Goal: Information Seeking & Learning: Learn about a topic

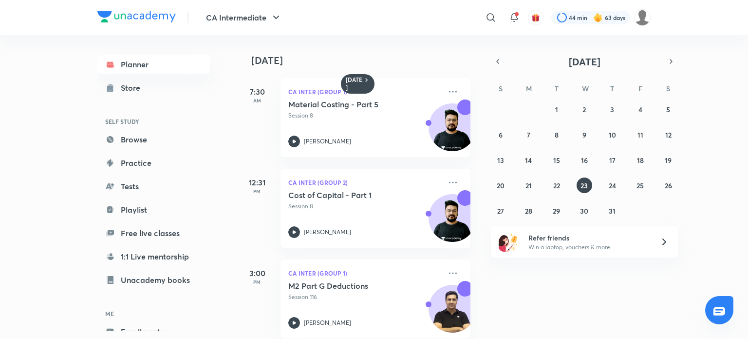
click at [115, 23] on div at bounding box center [136, 18] width 78 height 14
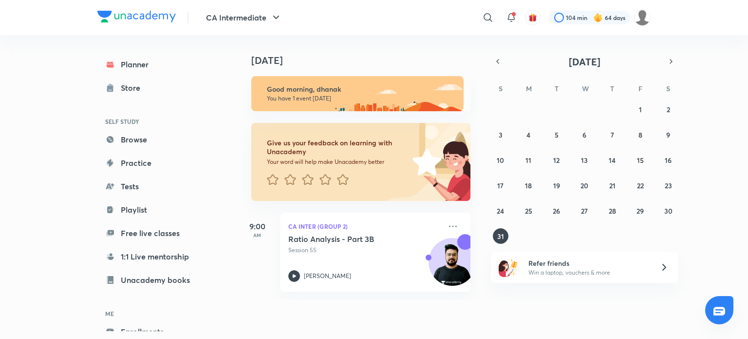
click at [610, 201] on div "27 28 29 30 31 1 2 3 4 5 6 7 8 9 10 11 12 13 14 15 16 17 18 19 20 21 22 23 24 2…" at bounding box center [584, 172] width 187 height 142
click at [611, 208] on abbr "28" at bounding box center [612, 210] width 7 height 9
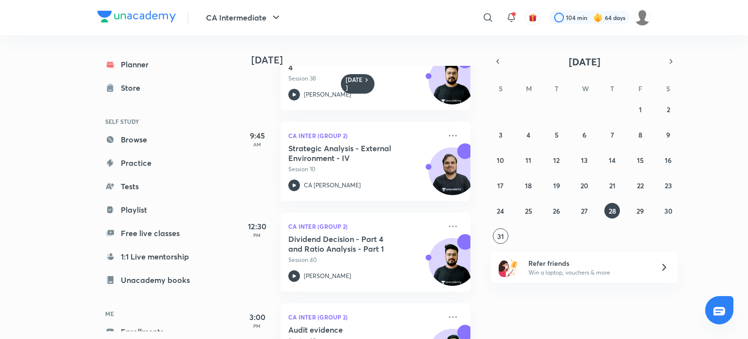
scroll to position [105, 0]
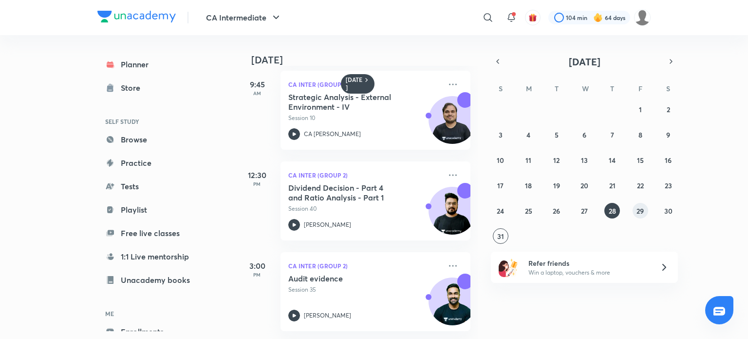
click at [640, 207] on abbr "29" at bounding box center [640, 210] width 7 height 9
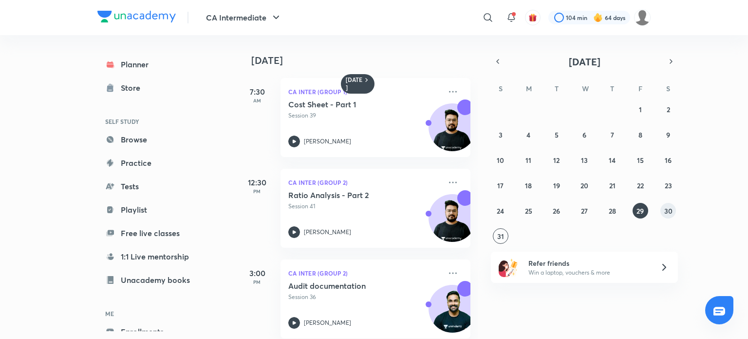
click at [670, 209] on abbr "30" at bounding box center [669, 210] width 8 height 9
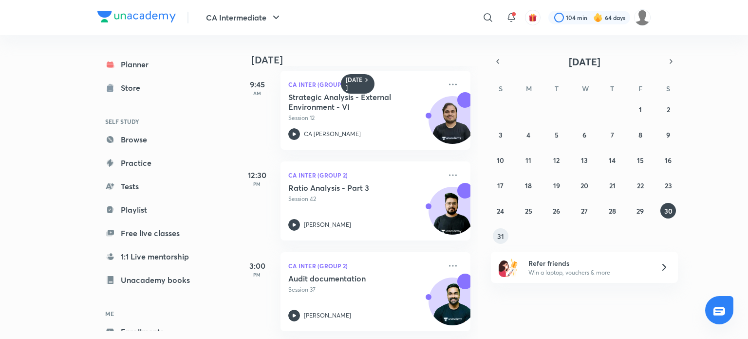
click at [503, 234] on abbr "31" at bounding box center [501, 235] width 7 height 9
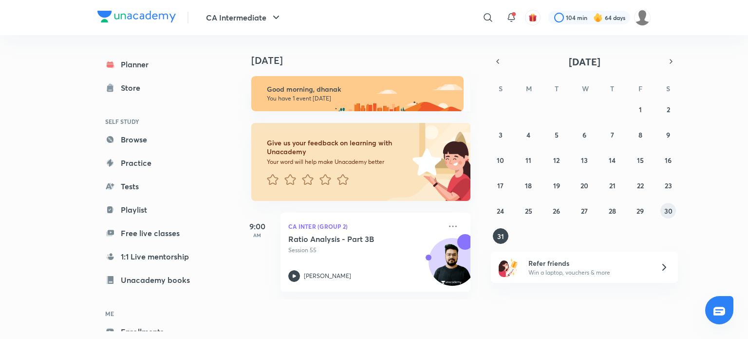
click at [668, 211] on abbr "30" at bounding box center [669, 210] width 8 height 9
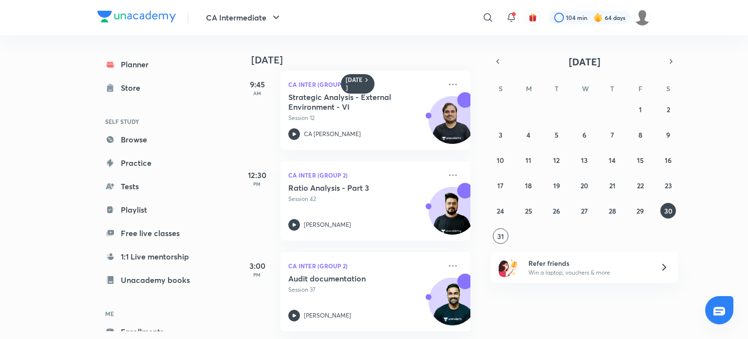
scroll to position [0, 0]
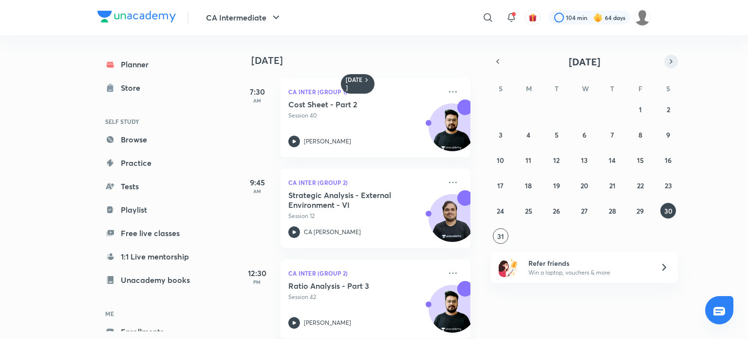
click at [672, 65] on icon "button" at bounding box center [672, 61] width 8 height 9
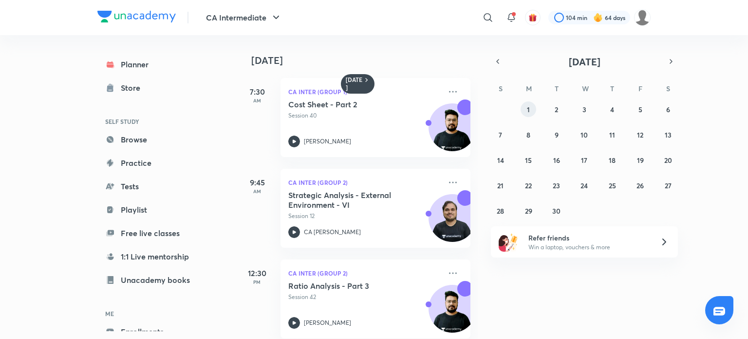
click at [531, 107] on button "1" at bounding box center [529, 109] width 16 height 16
drag, startPoint x: 493, startPoint y: 64, endPoint x: 483, endPoint y: 77, distance: 16.5
click at [483, 77] on div "[DATE] [DATE] 7:30 AM CA Inter (Group 1) Cost Sheet - Part 3 Session 41 [PERSON…" at bounding box center [444, 187] width 413 height 304
click at [497, 58] on icon "button" at bounding box center [498, 61] width 8 height 9
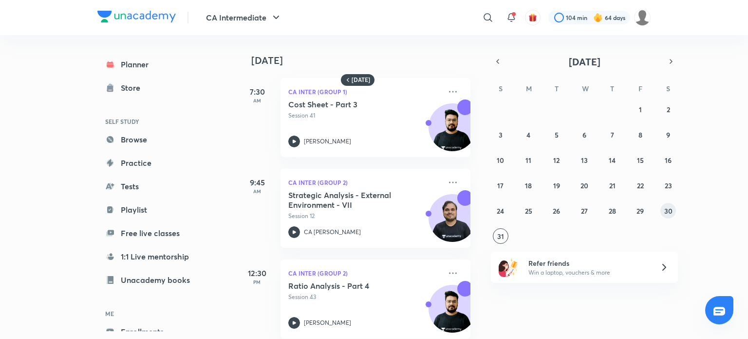
click at [664, 212] on button "30" at bounding box center [669, 211] width 16 height 16
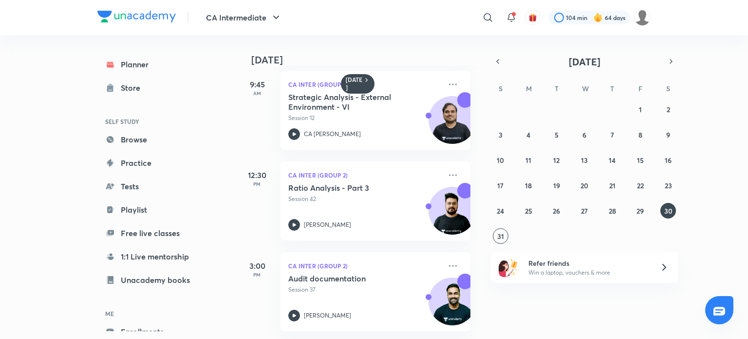
scroll to position [105, 0]
click at [674, 61] on icon "button" at bounding box center [672, 61] width 8 height 9
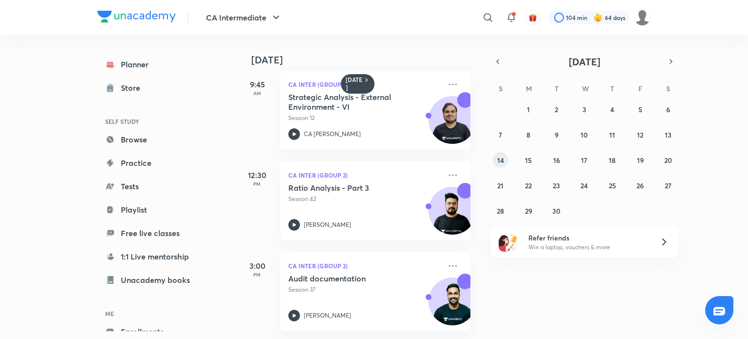
click at [497, 163] on button "14" at bounding box center [501, 160] width 16 height 16
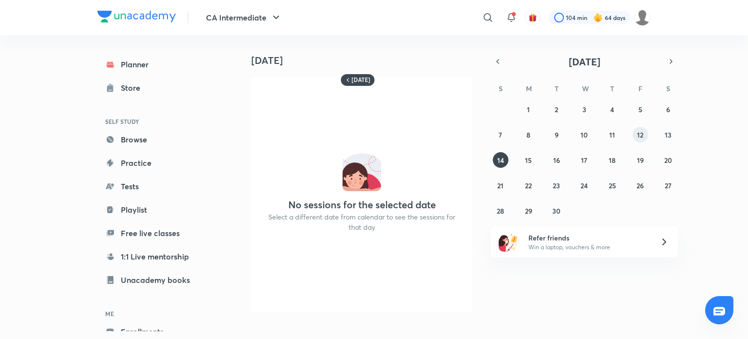
click at [643, 134] on abbr "12" at bounding box center [640, 134] width 6 height 9
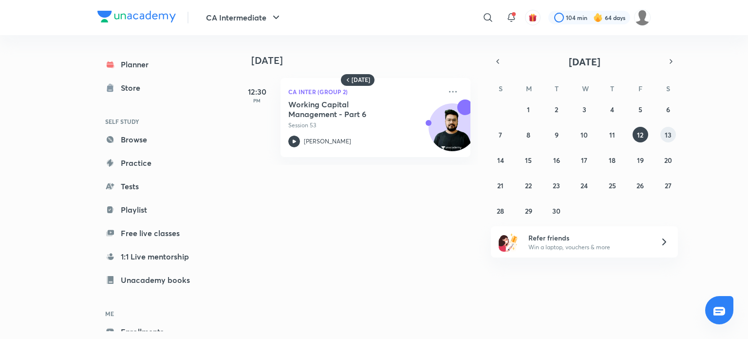
click at [661, 140] on div "31 1 2 3 4 5 6 7 8 9 10 11 12 13 14 15 16 17 18 19 20 21 22 23 24 25 26 27 28 2…" at bounding box center [584, 159] width 187 height 117
click at [669, 134] on abbr "13" at bounding box center [668, 134] width 7 height 9
click at [495, 52] on div "[DATE] 12:30 PM CA Inter (Group 2) Working Capital Management - Part 7 Session …" at bounding box center [492, 100] width 509 height 130
click at [496, 56] on button "button" at bounding box center [498, 62] width 14 height 14
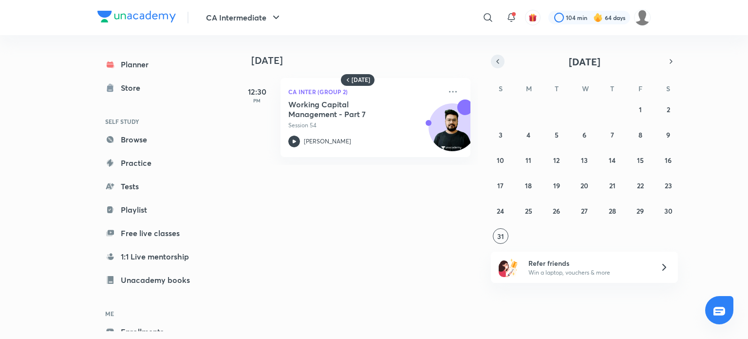
click at [503, 60] on button "button" at bounding box center [498, 62] width 14 height 14
click at [559, 207] on abbr "29" at bounding box center [556, 210] width 7 height 9
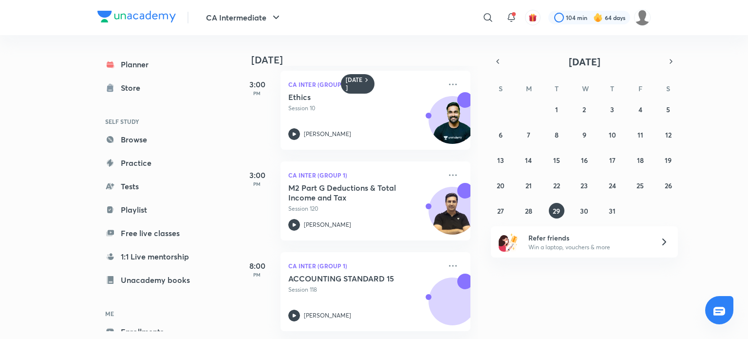
scroll to position [0, 0]
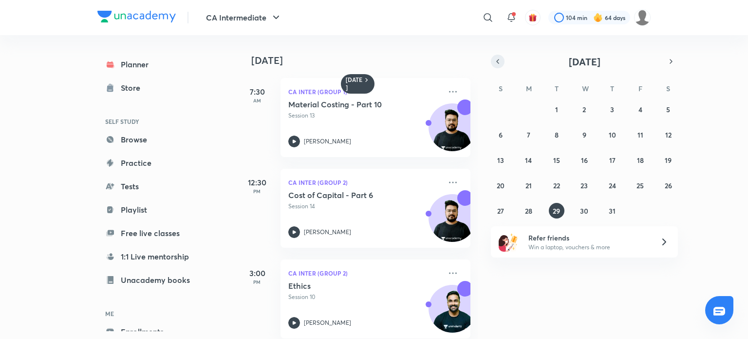
click at [495, 55] on button "button" at bounding box center [498, 62] width 14 height 14
click at [681, 57] on div "[DATE] 7:30 AM CA Inter (Group 1) Material Costing - Part 10 Session 13 [PERSON…" at bounding box center [492, 187] width 509 height 304
click at [676, 63] on button "button" at bounding box center [672, 62] width 14 height 14
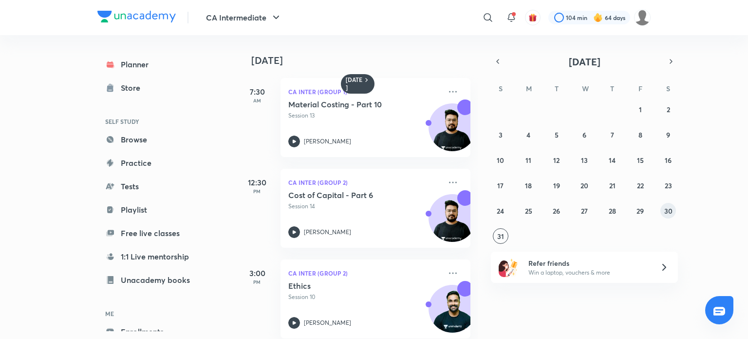
click at [669, 213] on abbr "30" at bounding box center [669, 210] width 8 height 9
